Goal: Task Accomplishment & Management: Use online tool/utility

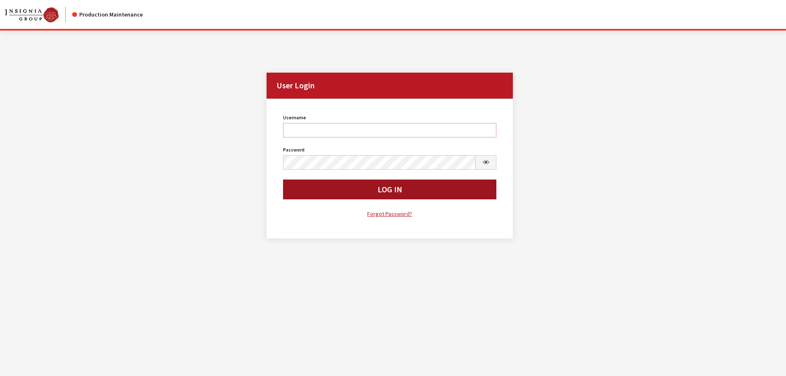
type input "cdorton"
click at [360, 189] on button "Log In" at bounding box center [390, 189] width 214 height 20
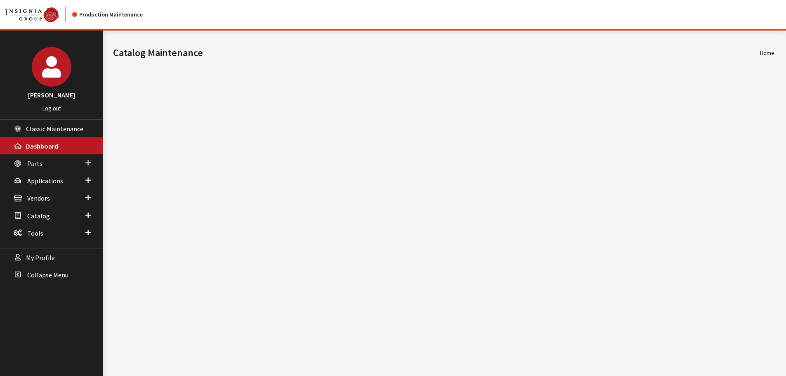
click at [33, 160] on span "Parts" at bounding box center [34, 163] width 15 height 8
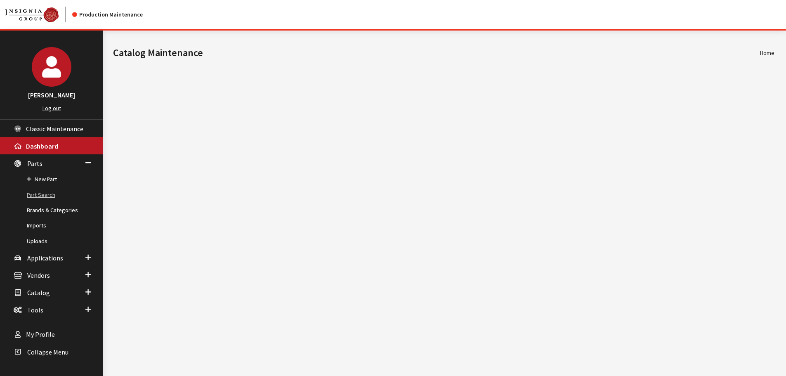
click at [50, 196] on link "Part Search" at bounding box center [51, 194] width 103 height 15
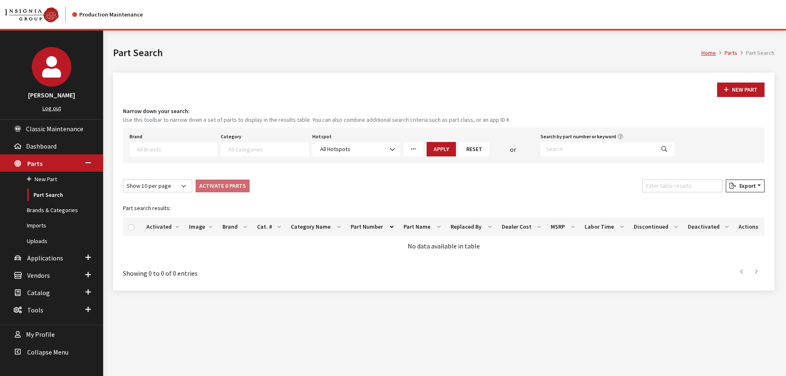
select select
click at [575, 151] on input "Search by part number or keyword" at bounding box center [597, 149] width 114 height 14
paste input "19421438"
type input "19421438"
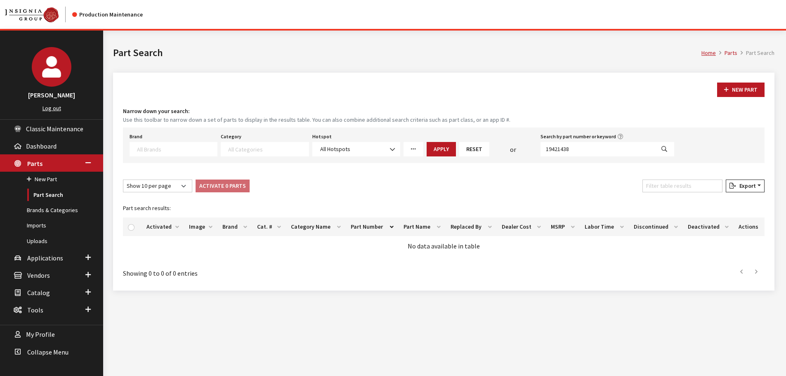
select select
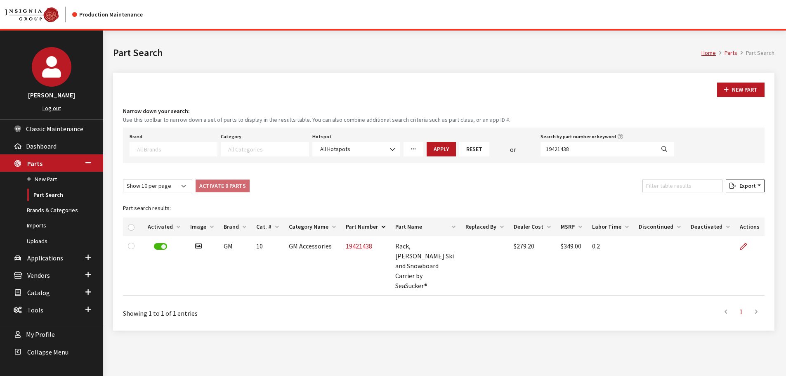
click at [744, 247] on icon at bounding box center [743, 246] width 7 height 7
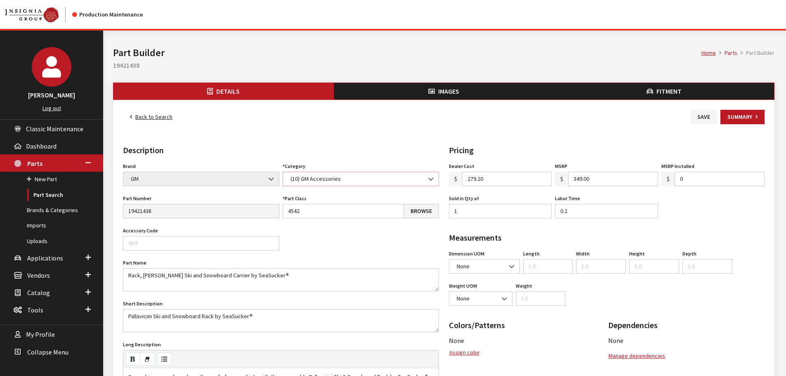
click at [346, 175] on span "(10) GM Accessories" at bounding box center [361, 178] width 146 height 9
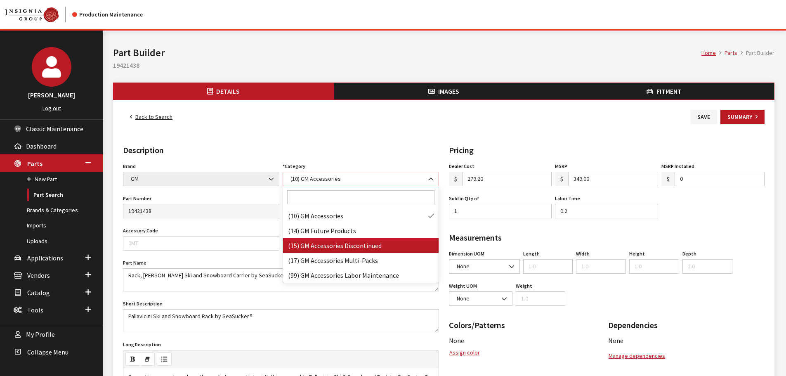
select select "10"
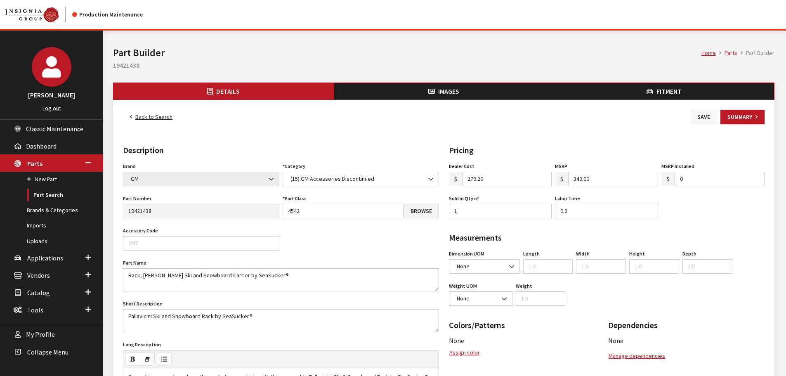
click at [701, 116] on button "Save" at bounding box center [703, 117] width 27 height 14
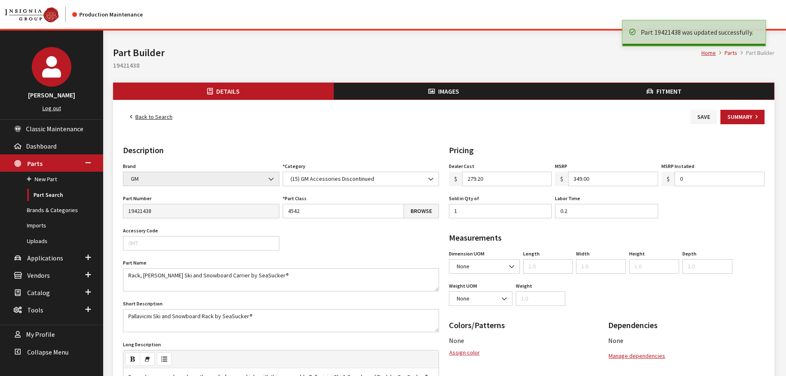
click at [158, 120] on link "Back to Search" at bounding box center [151, 117] width 56 height 14
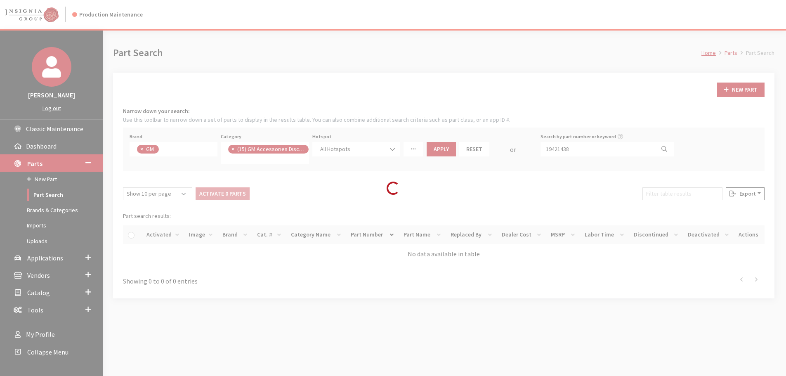
scroll to position [16, 0]
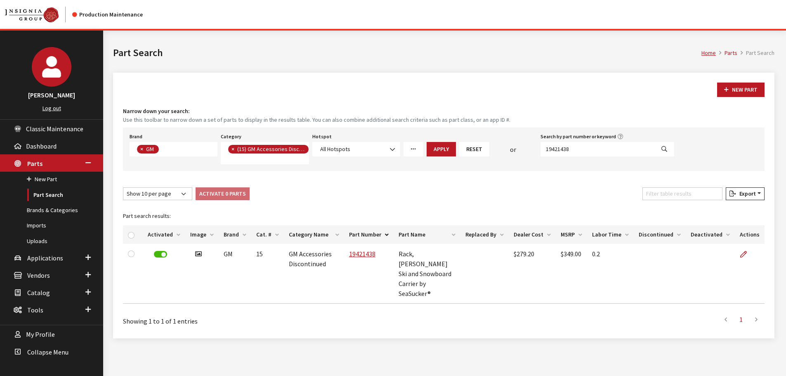
click at [597, 156] on div "Search by part number or keyword 19421438" at bounding box center [607, 147] width 137 height 33
drag, startPoint x: 597, startPoint y: 156, endPoint x: 592, endPoint y: 148, distance: 9.3
click at [597, 155] on div "Search by part number or keyword 19421438" at bounding box center [607, 147] width 137 height 33
click at [592, 148] on input "19421438" at bounding box center [597, 149] width 114 height 14
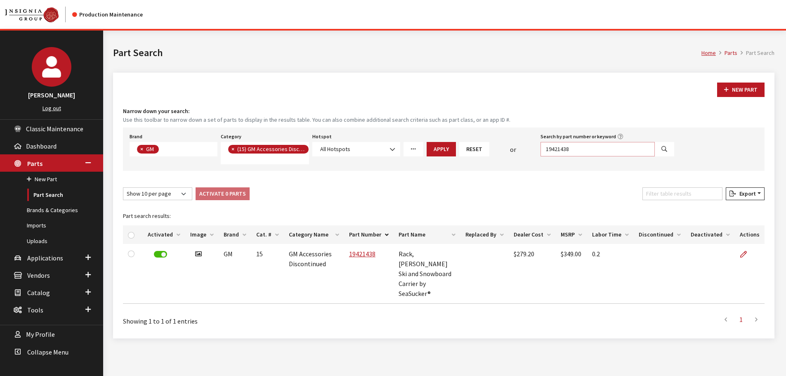
paste input "6"
type input "19421436"
select select
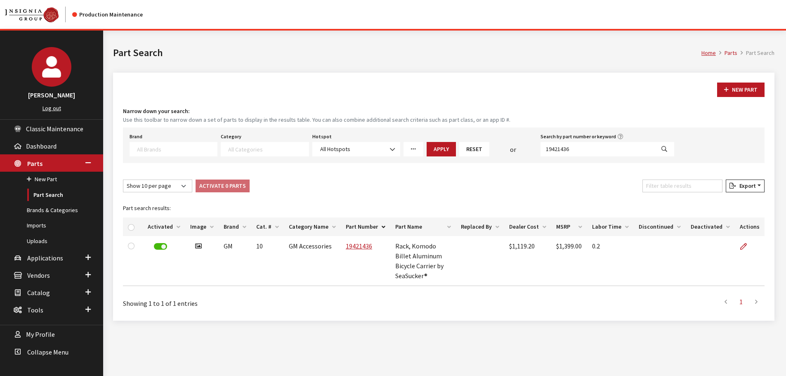
click at [746, 245] on icon at bounding box center [743, 246] width 7 height 7
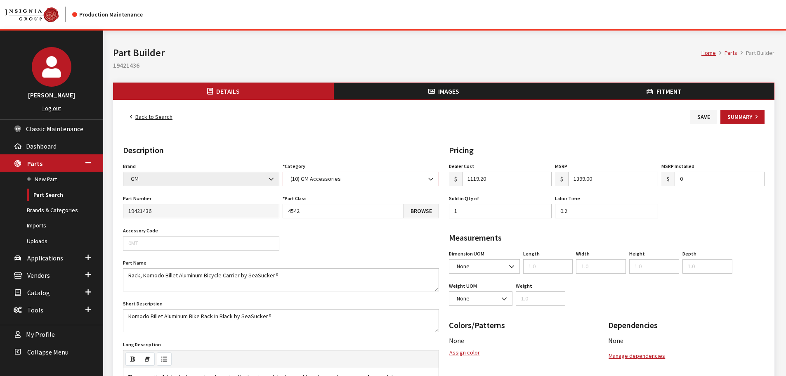
click at [318, 179] on span "(10) GM Accessories" at bounding box center [361, 178] width 146 height 9
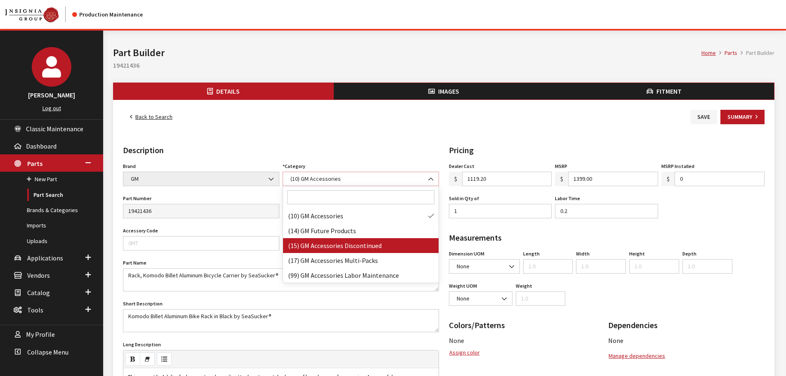
select select "10"
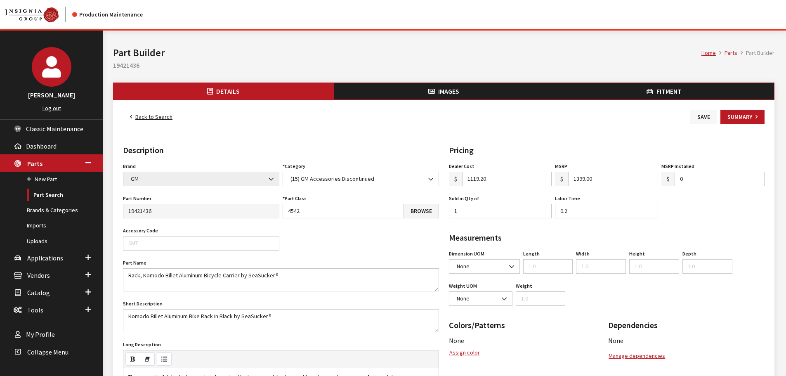
click at [699, 112] on button "Save" at bounding box center [703, 117] width 27 height 14
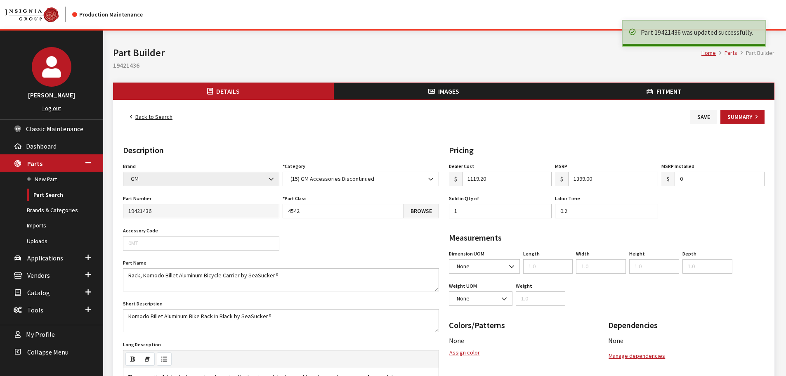
click at [149, 114] on link "Back to Search" at bounding box center [151, 117] width 56 height 14
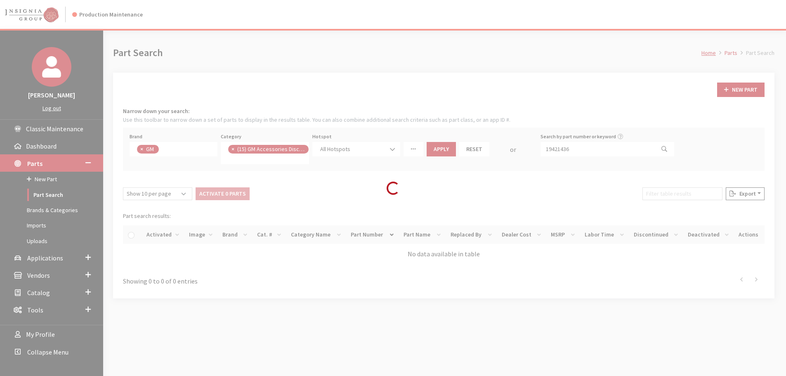
scroll to position [16, 0]
